Goal: Information Seeking & Learning: Find specific page/section

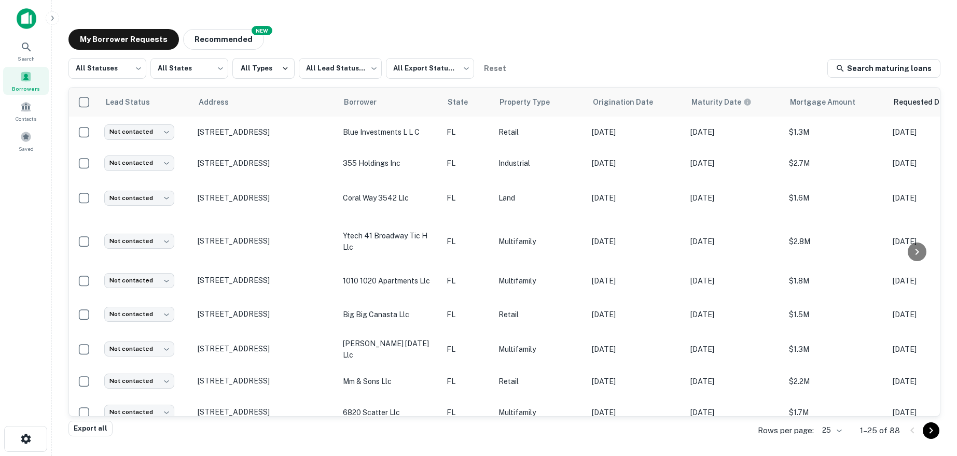
click at [23, 88] on span "Borrowers" at bounding box center [26, 89] width 28 height 8
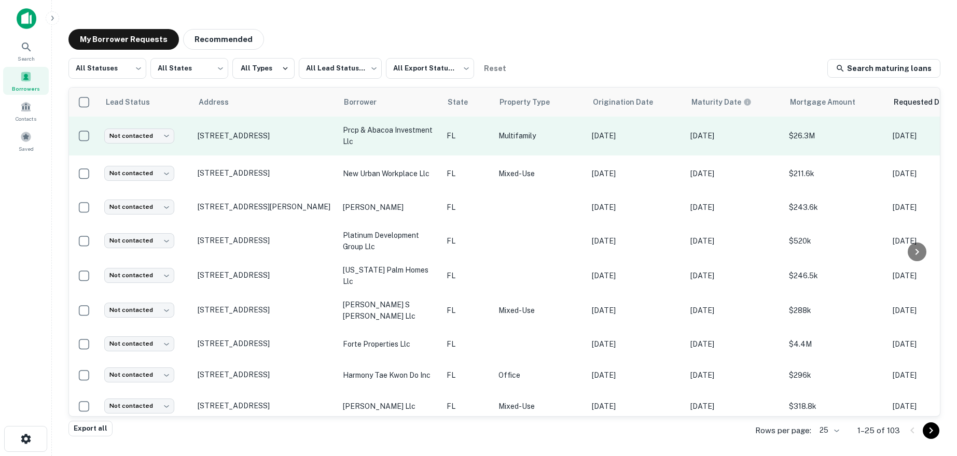
click at [322, 141] on td "3334 S Bismark Ln Jupiter, FL33458" at bounding box center [264, 136] width 145 height 39
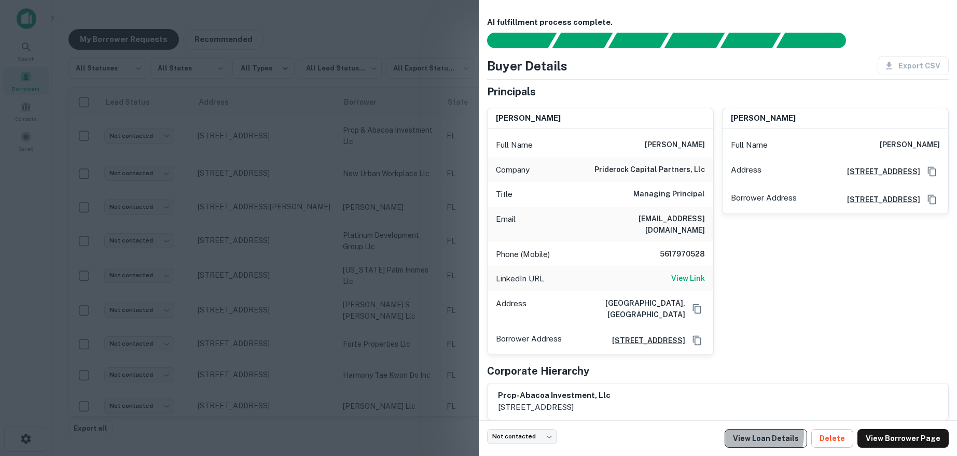
click at [766, 435] on link "View Loan Details" at bounding box center [765, 438] width 82 height 19
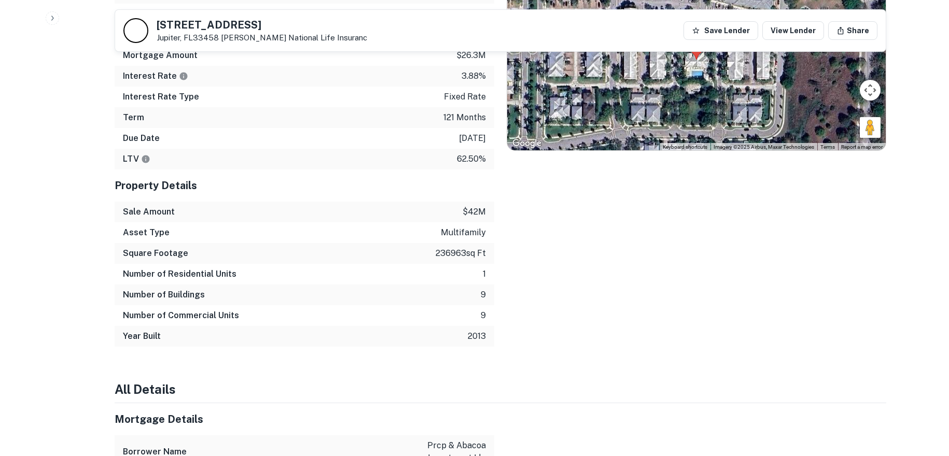
scroll to position [927, 0]
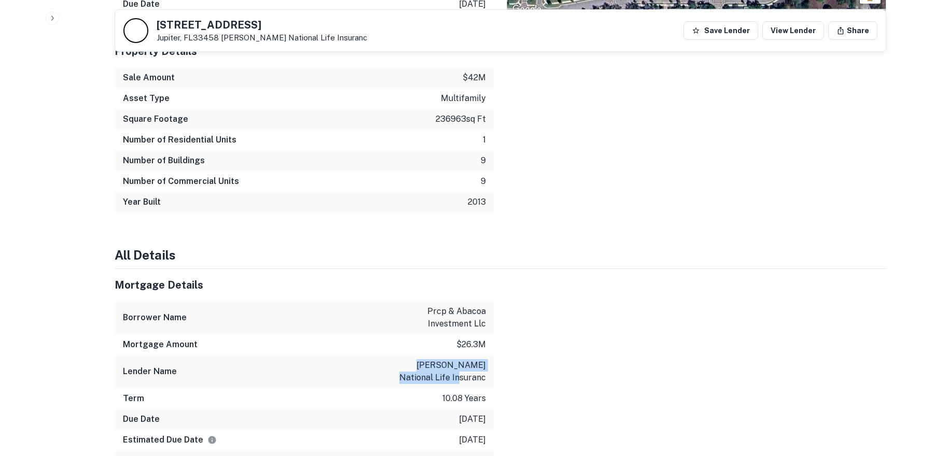
drag, startPoint x: 402, startPoint y: 357, endPoint x: 486, endPoint y: 368, distance: 85.2
click at [486, 368] on div "Lender Name jackson national life insuranc" at bounding box center [305, 371] width 380 height 33
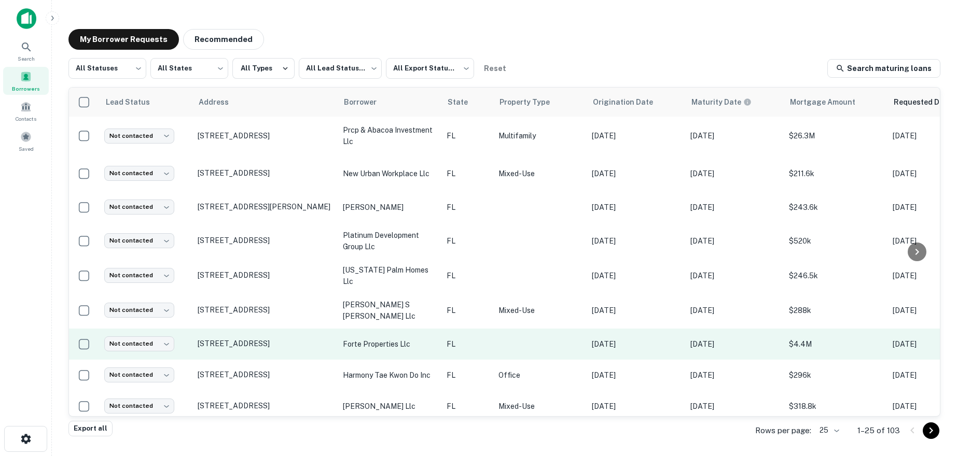
click at [270, 341] on td "[STREET_ADDRESS]" at bounding box center [264, 344] width 145 height 31
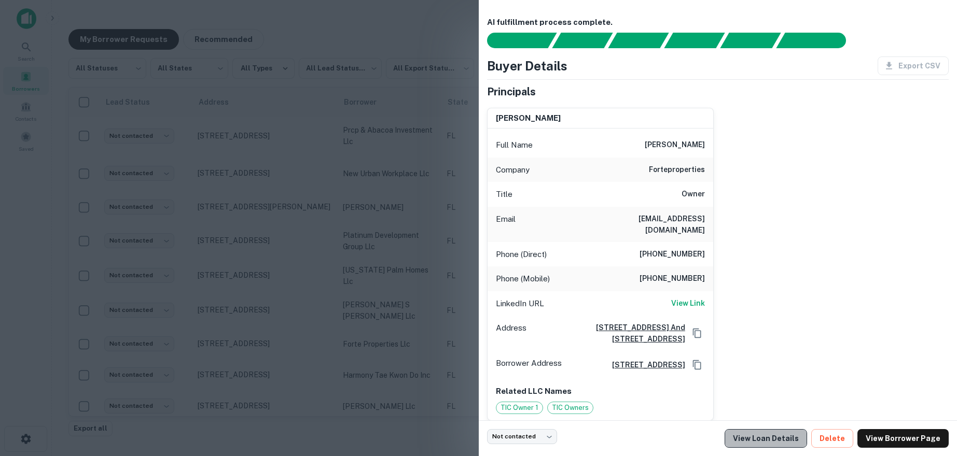
click at [777, 431] on link "View Loan Details" at bounding box center [765, 438] width 82 height 19
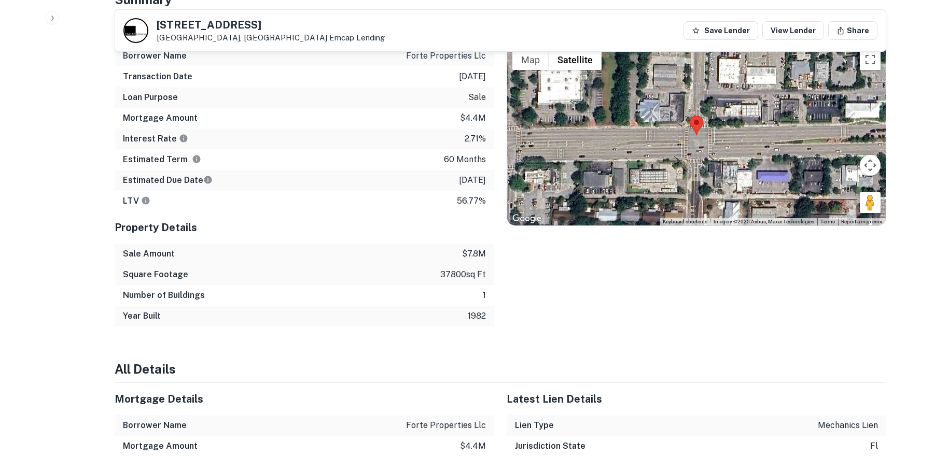
scroll to position [889, 0]
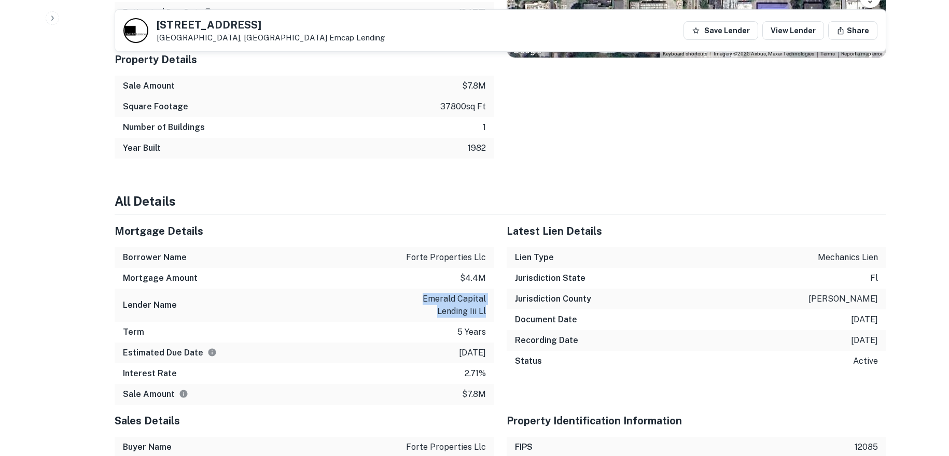
drag, startPoint x: 417, startPoint y: 290, endPoint x: 488, endPoint y: 307, distance: 73.1
click at [488, 307] on div "Lender Name emerald capital lending iii ll" at bounding box center [305, 305] width 380 height 33
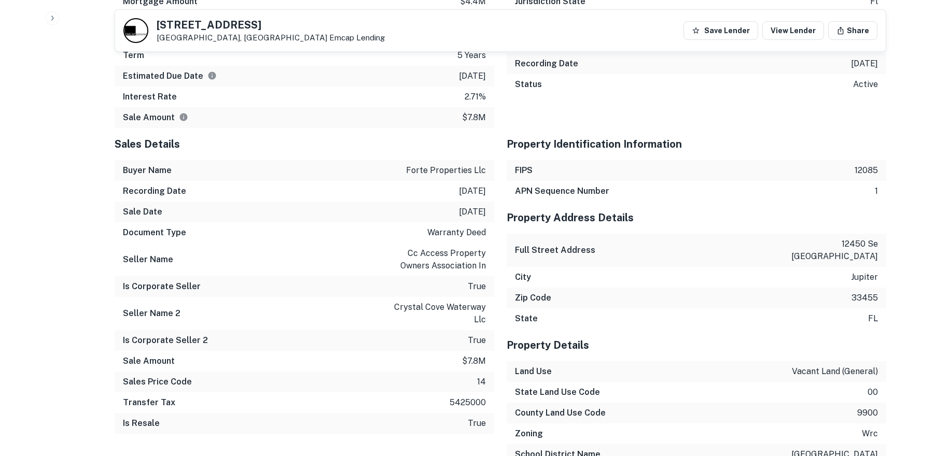
scroll to position [1168, 0]
